Goal: Transaction & Acquisition: Purchase product/service

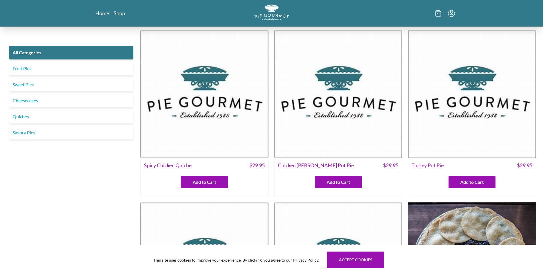
click at [452, 12] on icon "Menu" at bounding box center [451, 13] width 7 height 7
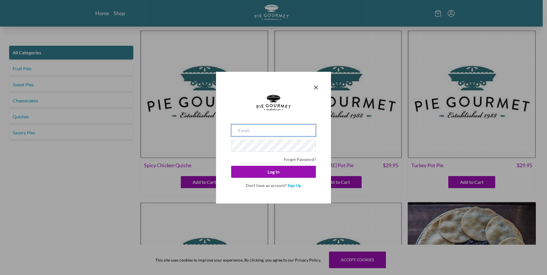
drag, startPoint x: 243, startPoint y: 133, endPoint x: 247, endPoint y: 133, distance: 4.0
click at [244, 133] on input "email" at bounding box center [273, 131] width 85 height 12
click at [270, 132] on input "email" at bounding box center [273, 131] width 85 height 12
type input "[EMAIL_ADDRESS][DOMAIN_NAME]"
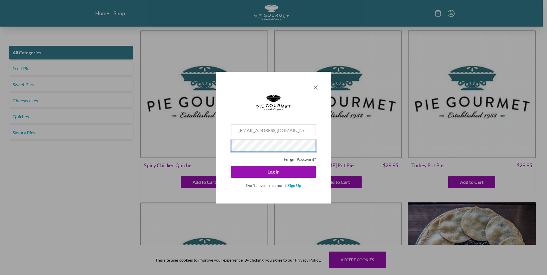
click at [231, 166] on button "Log In" at bounding box center [273, 172] width 85 height 12
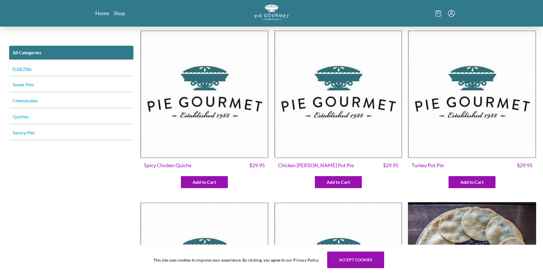
click at [27, 70] on link "Fruit Pies" at bounding box center [71, 69] width 124 height 14
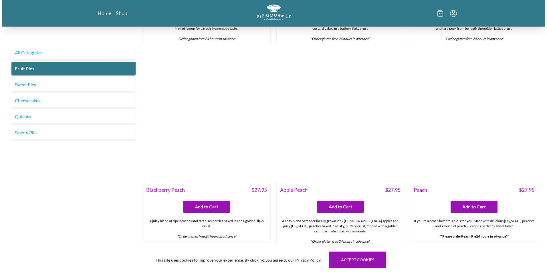
scroll to position [229, 0]
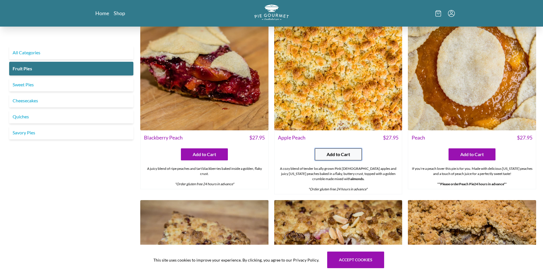
click at [333, 153] on span "Add to Cart" at bounding box center [338, 154] width 23 height 7
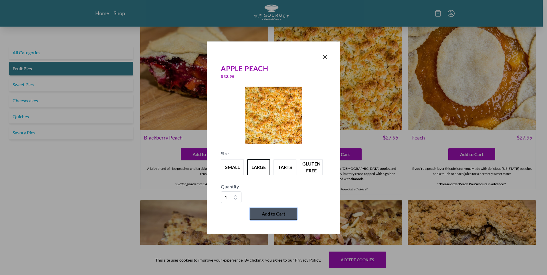
click at [282, 214] on span "Add to Cart" at bounding box center [273, 214] width 23 height 7
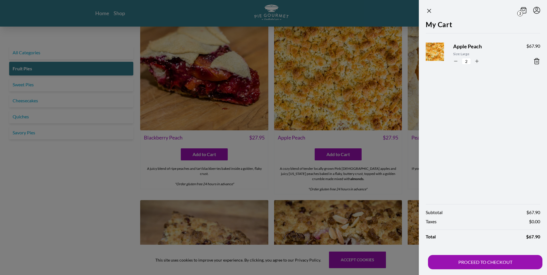
click at [459, 63] on label "2" at bounding box center [467, 61] width 16 height 7
click at [462, 63] on input "2" at bounding box center [466, 61] width 9 height 7
click at [457, 62] on icon "button" at bounding box center [455, 61] width 5 height 5
type input "1"
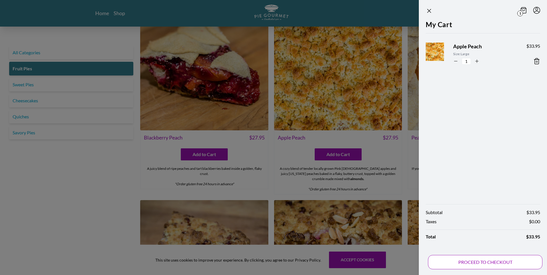
click at [494, 259] on button "PROCEED TO CHECKOUT" at bounding box center [485, 262] width 115 height 14
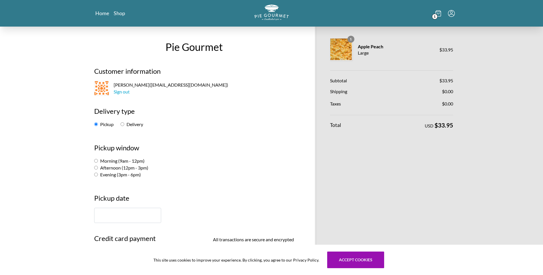
click at [107, 167] on label "Afternoon (12pm - 3pm)" at bounding box center [121, 167] width 54 height 5
click at [98, 167] on input "Afternoon (12pm - 3pm)" at bounding box center [96, 168] width 4 height 4
radio input "true"
click at [115, 216] on input "text" at bounding box center [127, 215] width 67 height 15
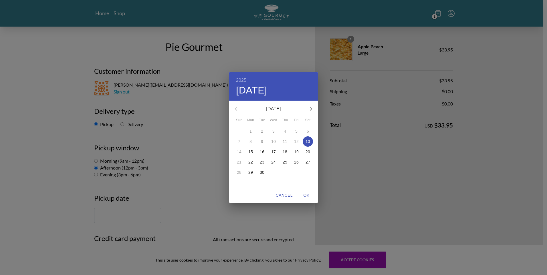
click at [212, 176] on div "2025 Sat, Sep [DATE] Mon Tue Wed Thu Fri Sat 31 1 2 3 4 5 6 7 8 9 10 11 12 13 1…" at bounding box center [273, 137] width 547 height 275
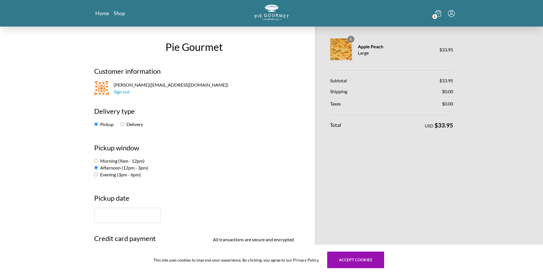
click at [119, 161] on label "Morning (9am - 12pm)" at bounding box center [119, 160] width 50 height 5
click at [98, 161] on input "Morning (9am - 12pm)" at bounding box center [96, 161] width 4 height 4
radio input "true"
click at [129, 214] on input "text" at bounding box center [127, 215] width 67 height 15
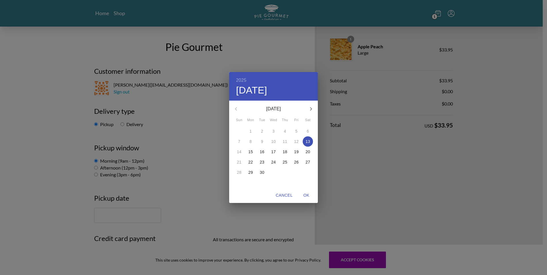
click at [159, 160] on div "2025 Sat, Sep [DATE] Mon Tue Wed Thu Fri Sat 31 1 2 3 4 5 6 7 8 9 10 11 12 13 1…" at bounding box center [273, 137] width 547 height 275
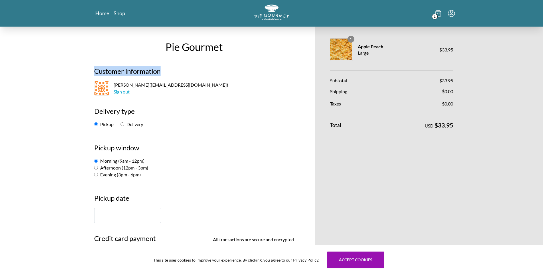
drag, startPoint x: 104, startPoint y: 72, endPoint x: 226, endPoint y: 81, distance: 121.4
click at [226, 81] on h2 "Customer information" at bounding box center [194, 73] width 200 height 15
drag, startPoint x: 226, startPoint y: 81, endPoint x: 271, endPoint y: 116, distance: 58.0
click at [271, 116] on h2 "Delivery type" at bounding box center [194, 113] width 200 height 15
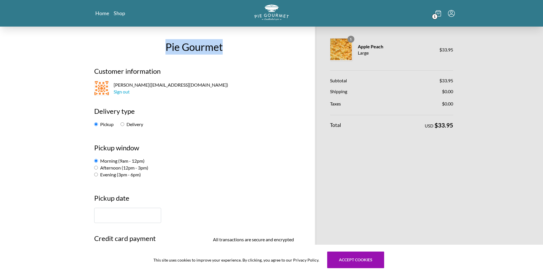
drag, startPoint x: 232, startPoint y: 51, endPoint x: 148, endPoint y: 52, distance: 83.9
click at [148, 52] on h1 "Pie Gourmet" at bounding box center [194, 46] width 208 height 15
drag, startPoint x: 148, startPoint y: 52, endPoint x: 113, endPoint y: 56, distance: 34.9
drag, startPoint x: 167, startPoint y: 49, endPoint x: 253, endPoint y: 49, distance: 86.2
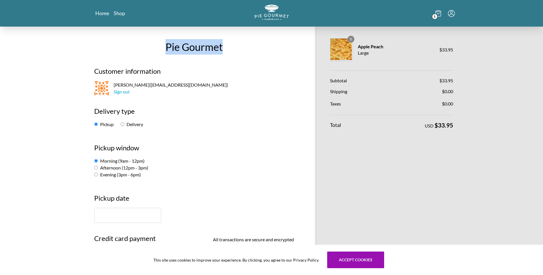
click at [253, 49] on h1 "Pie Gourmet" at bounding box center [194, 46] width 208 height 15
drag, startPoint x: 253, startPoint y: 49, endPoint x: 278, endPoint y: 86, distance: 45.3
click at [278, 86] on p "[PERSON_NAME] ( [EMAIL_ADDRESS][DOMAIN_NAME] ) Sign out" at bounding box center [194, 88] width 200 height 15
